Goal: Task Accomplishment & Management: Complete application form

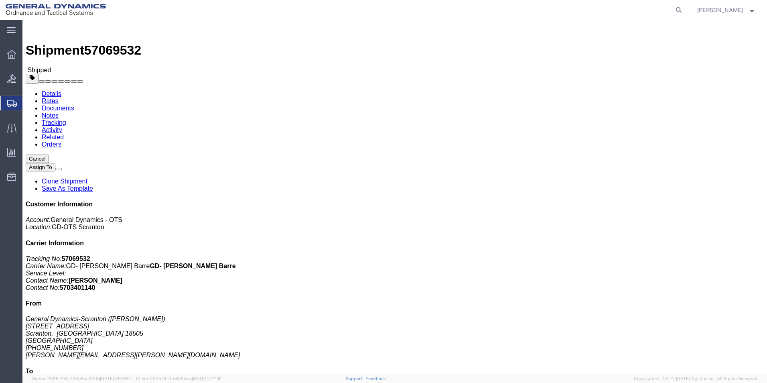
click at [0, 0] on span "Create Shipment" at bounding box center [0, 0] width 0 height 0
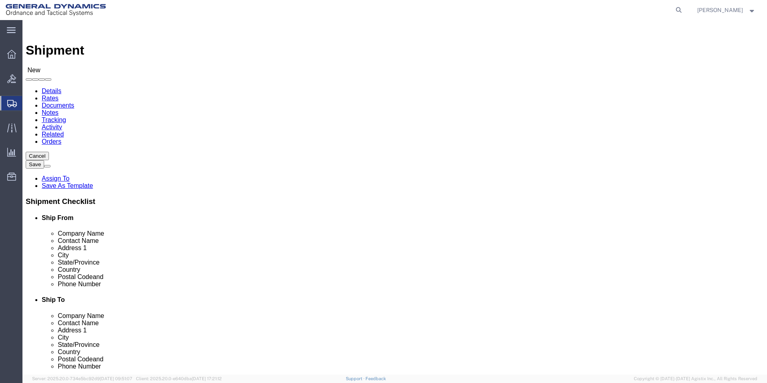
select select
click link "ADDITIONAL INFORMATION"
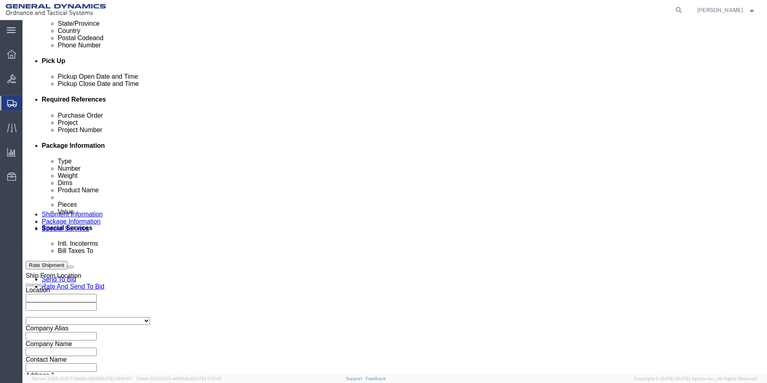
scroll to position [382, 0]
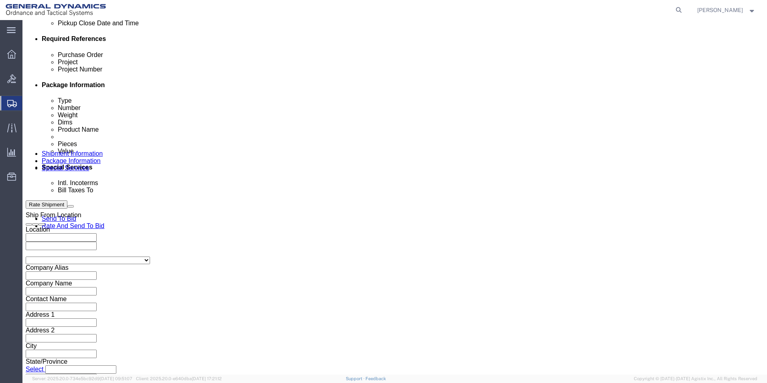
click icon
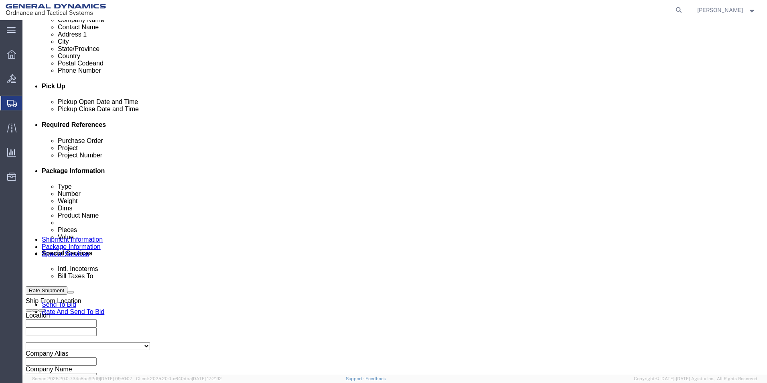
click icon
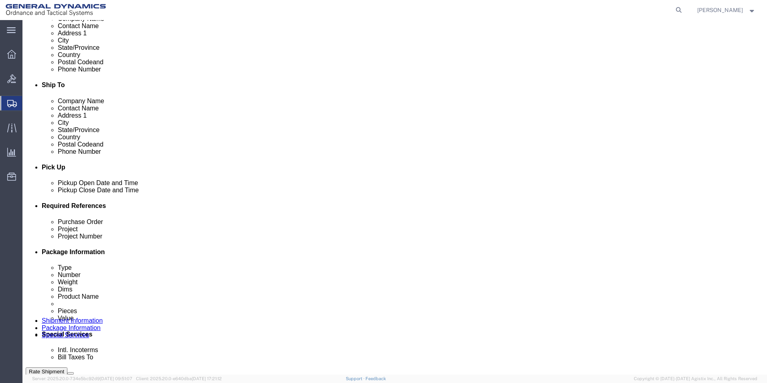
scroll to position [241, 0]
